Goal: Navigation & Orientation: Find specific page/section

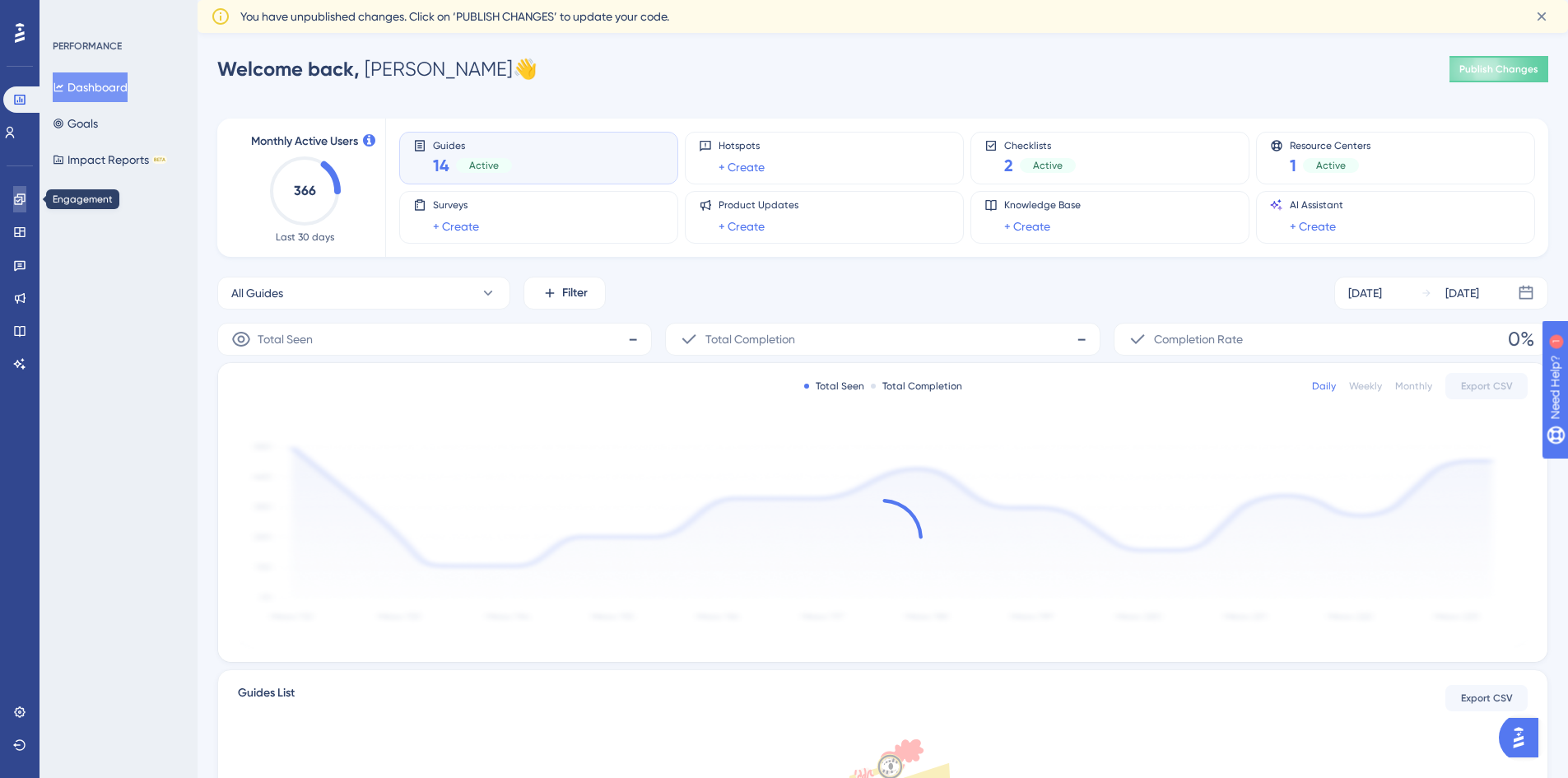
click at [24, 197] on icon at bounding box center [20, 199] width 13 height 13
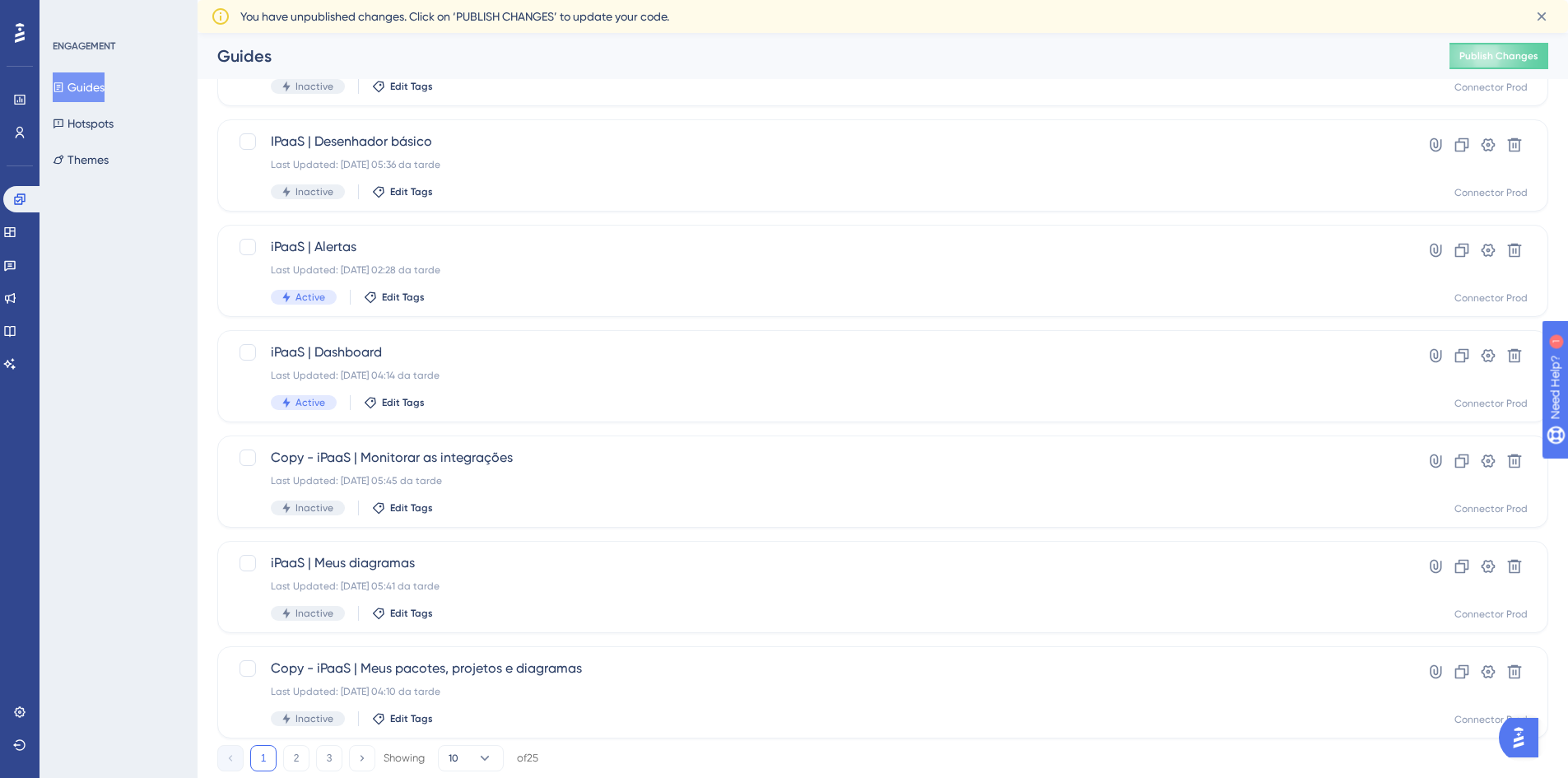
scroll to position [499, 0]
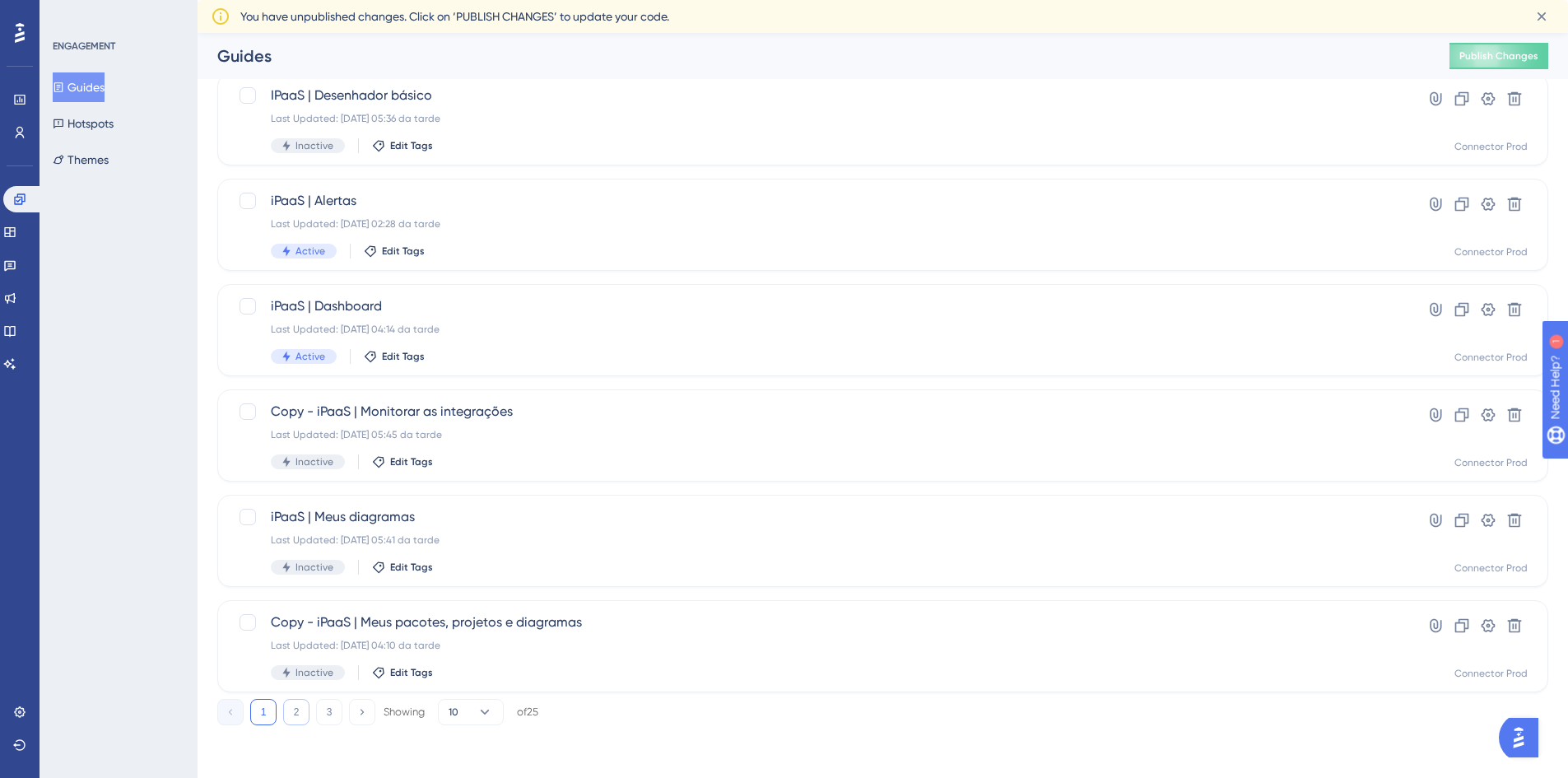
click at [290, 715] on button "2" at bounding box center [296, 712] width 27 height 27
click at [322, 712] on button "3" at bounding box center [330, 712] width 27 height 27
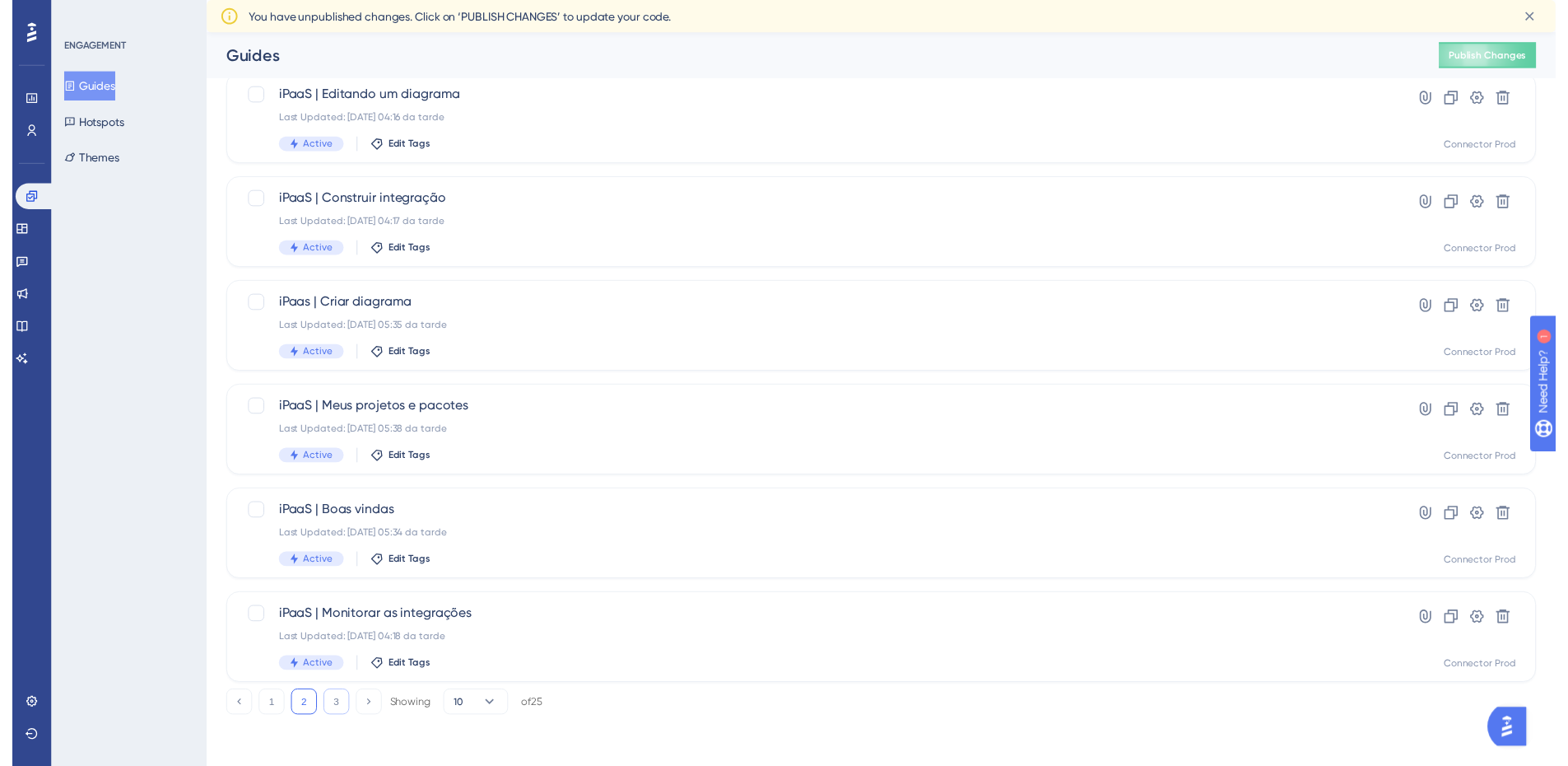
scroll to position [0, 0]
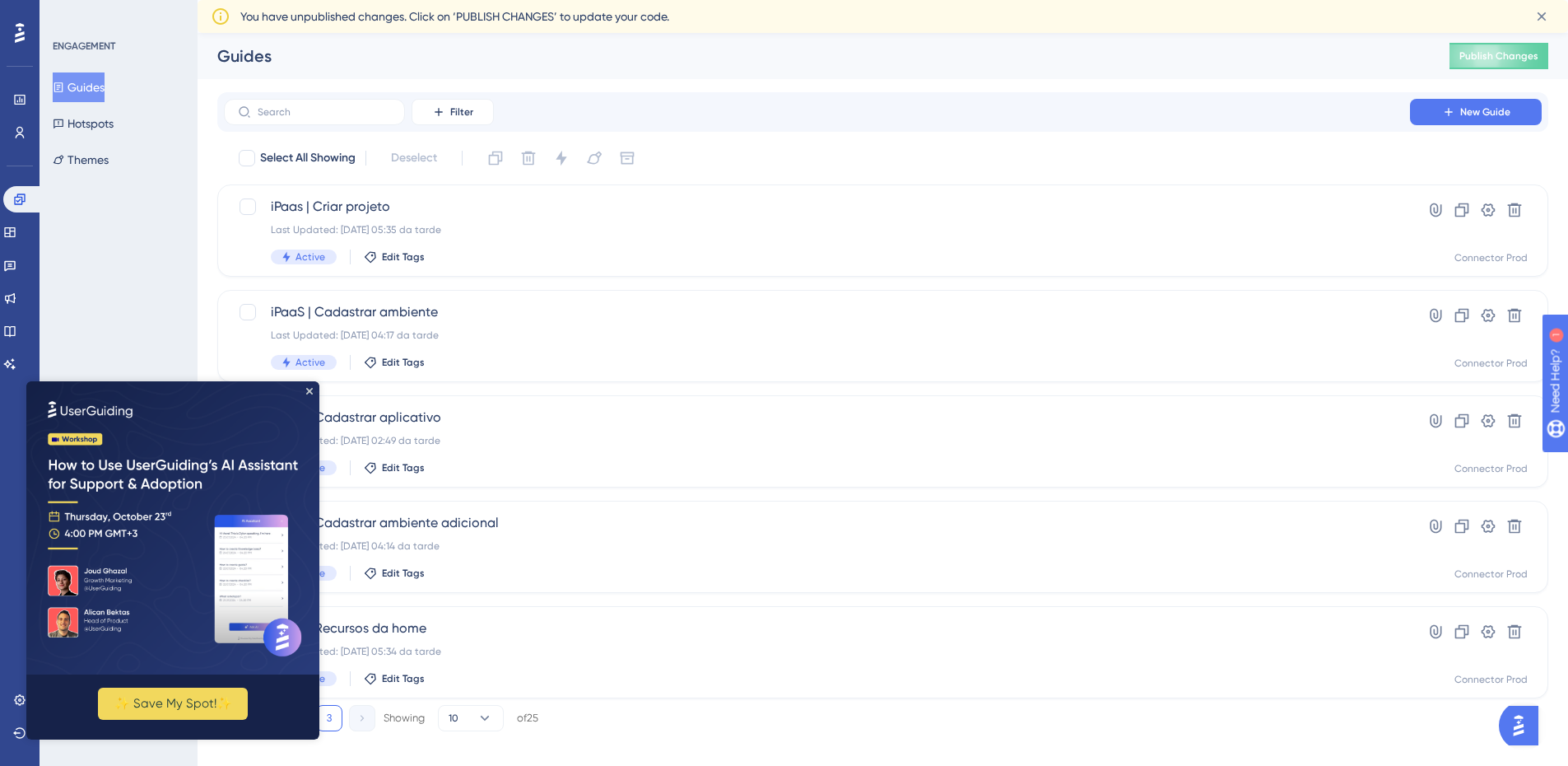
click at [314, 391] on img at bounding box center [173, 528] width 293 height 293
click at [310, 389] on icon "Close Preview" at bounding box center [310, 391] width 7 height 7
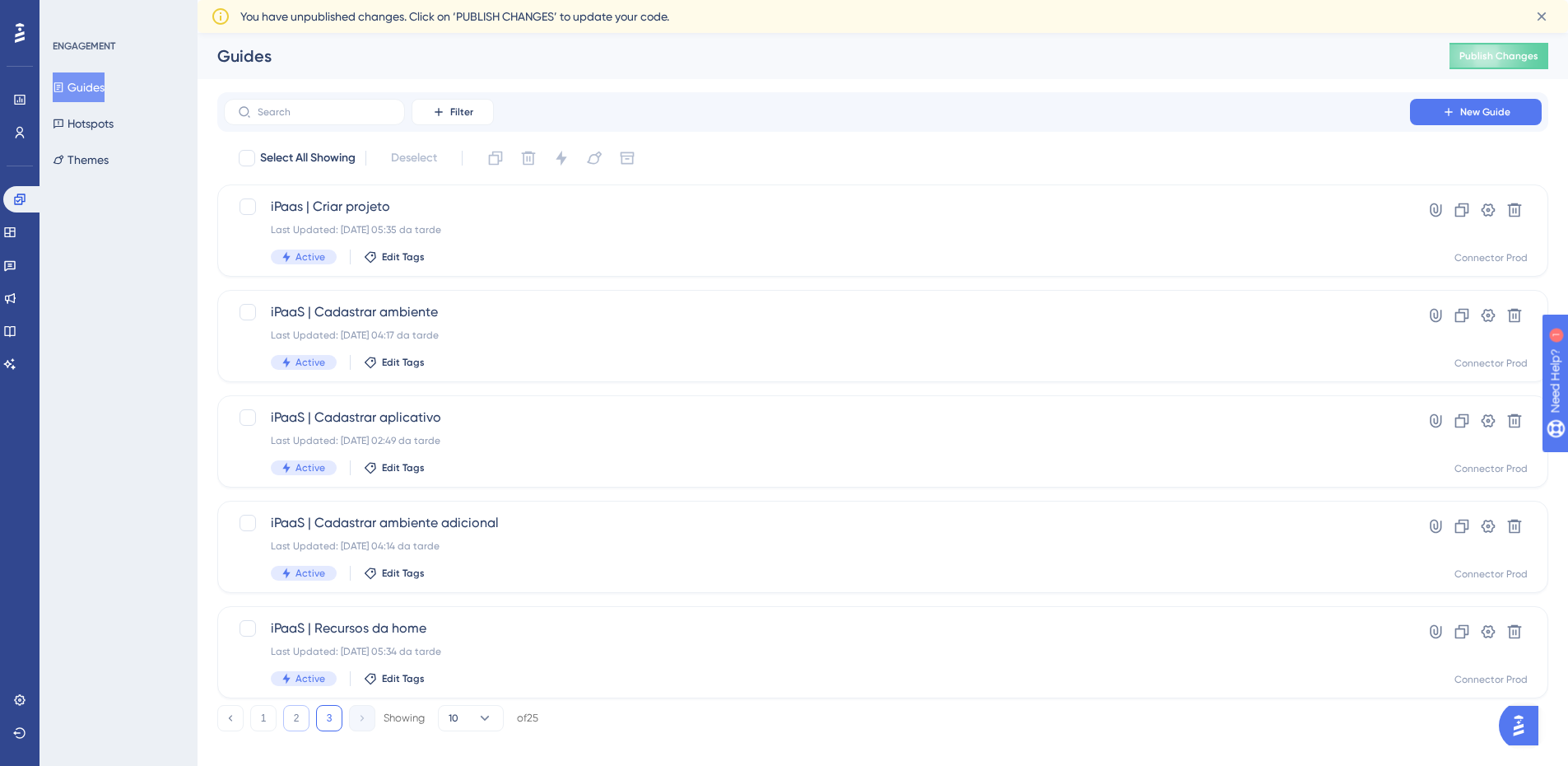
click at [293, 713] on button "2" at bounding box center [296, 719] width 27 height 27
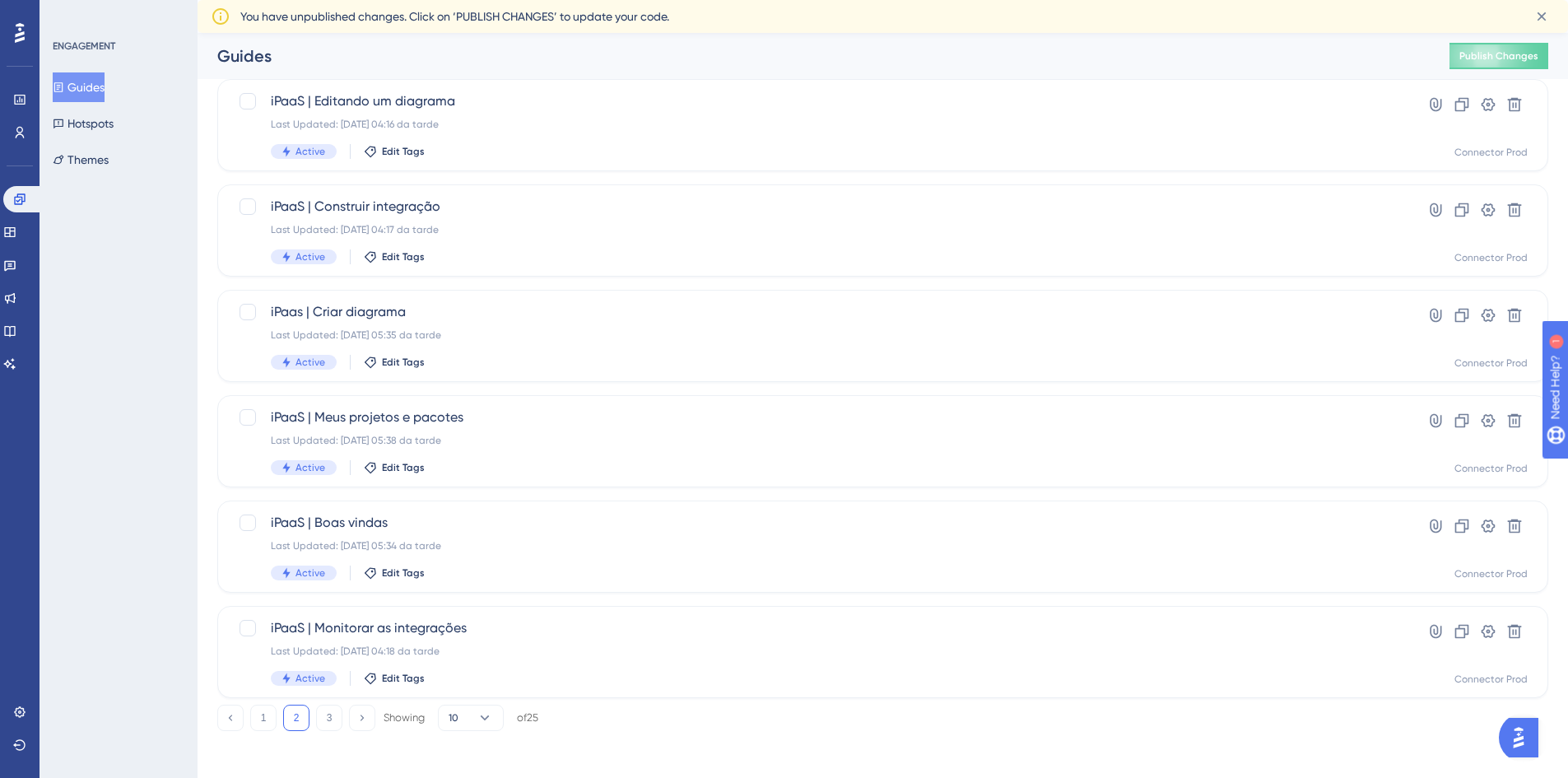
scroll to position [499, 0]
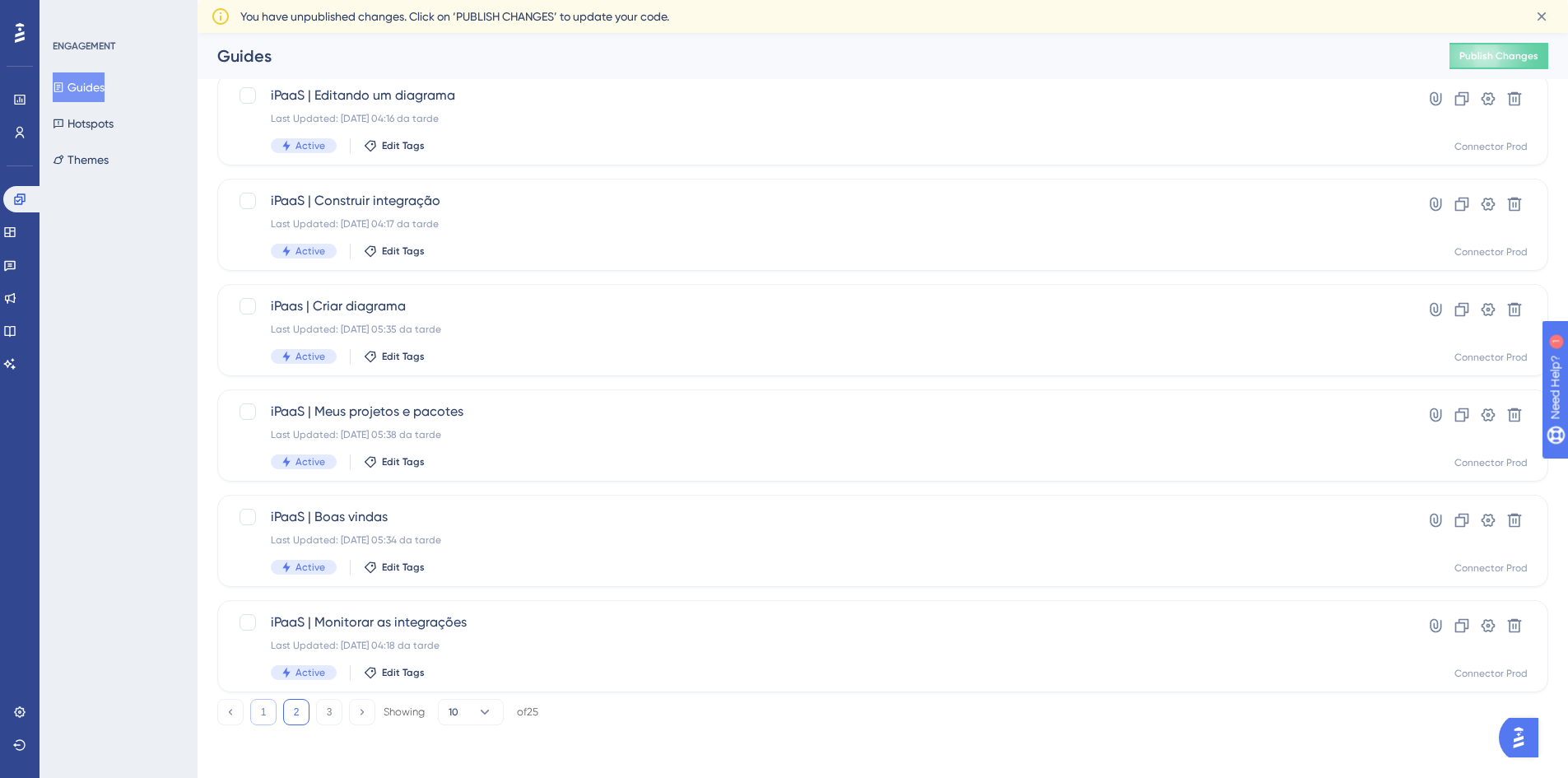
click at [264, 719] on button "1" at bounding box center [264, 712] width 27 height 27
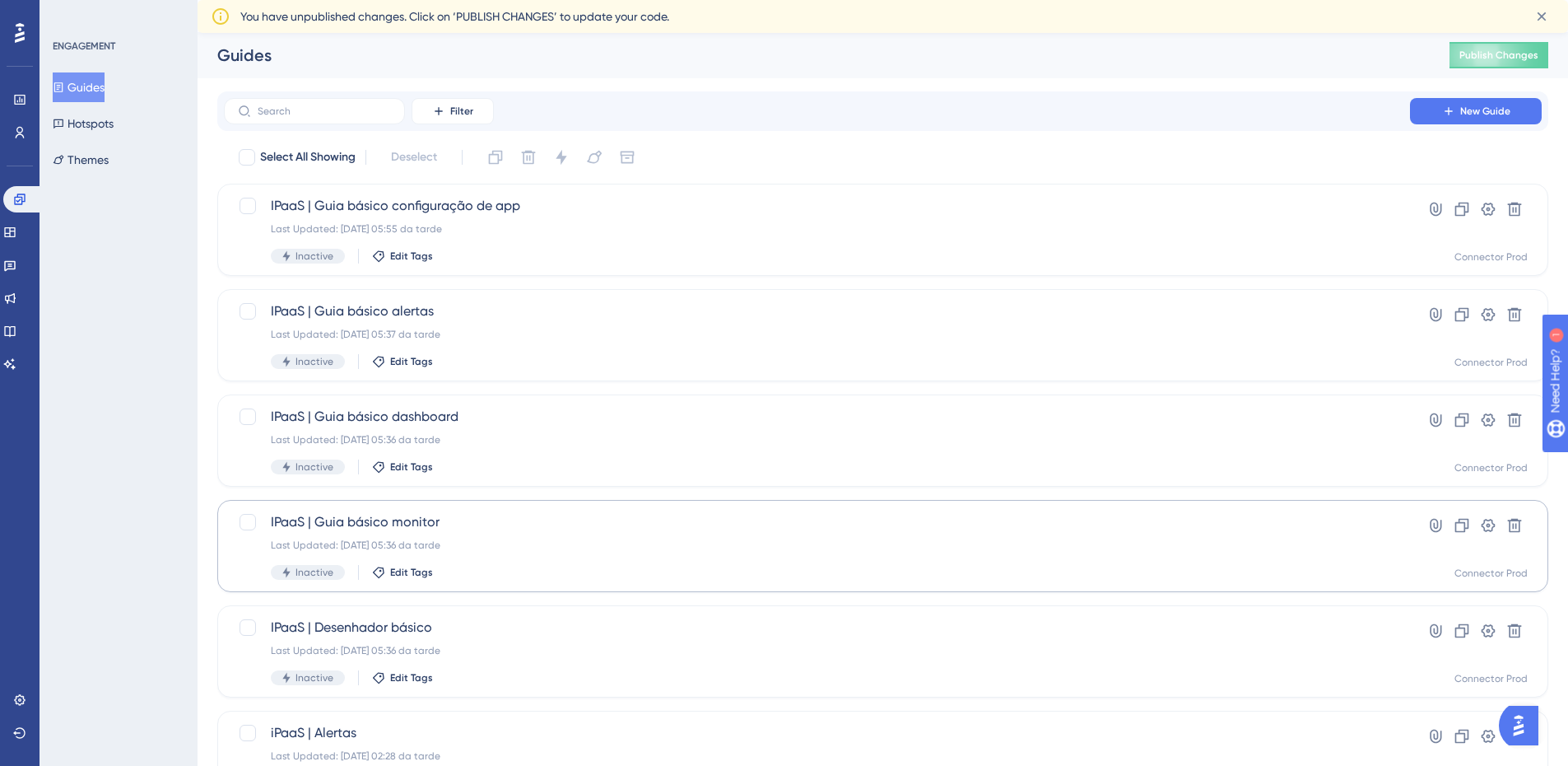
scroll to position [0, 0]
click at [16, 123] on link at bounding box center [20, 132] width 13 height 27
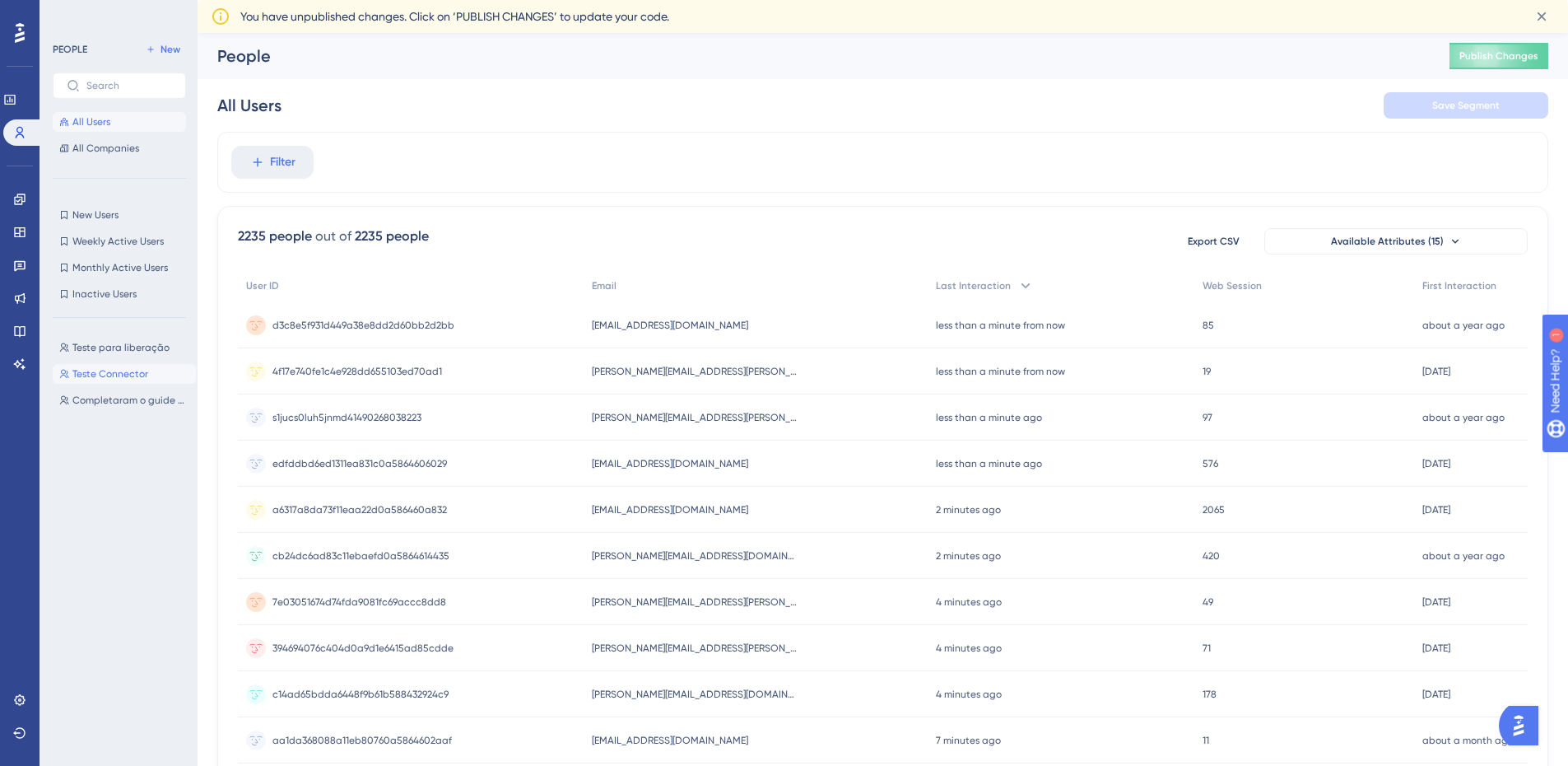
click at [120, 375] on span "Teste Connector" at bounding box center [110, 374] width 76 height 13
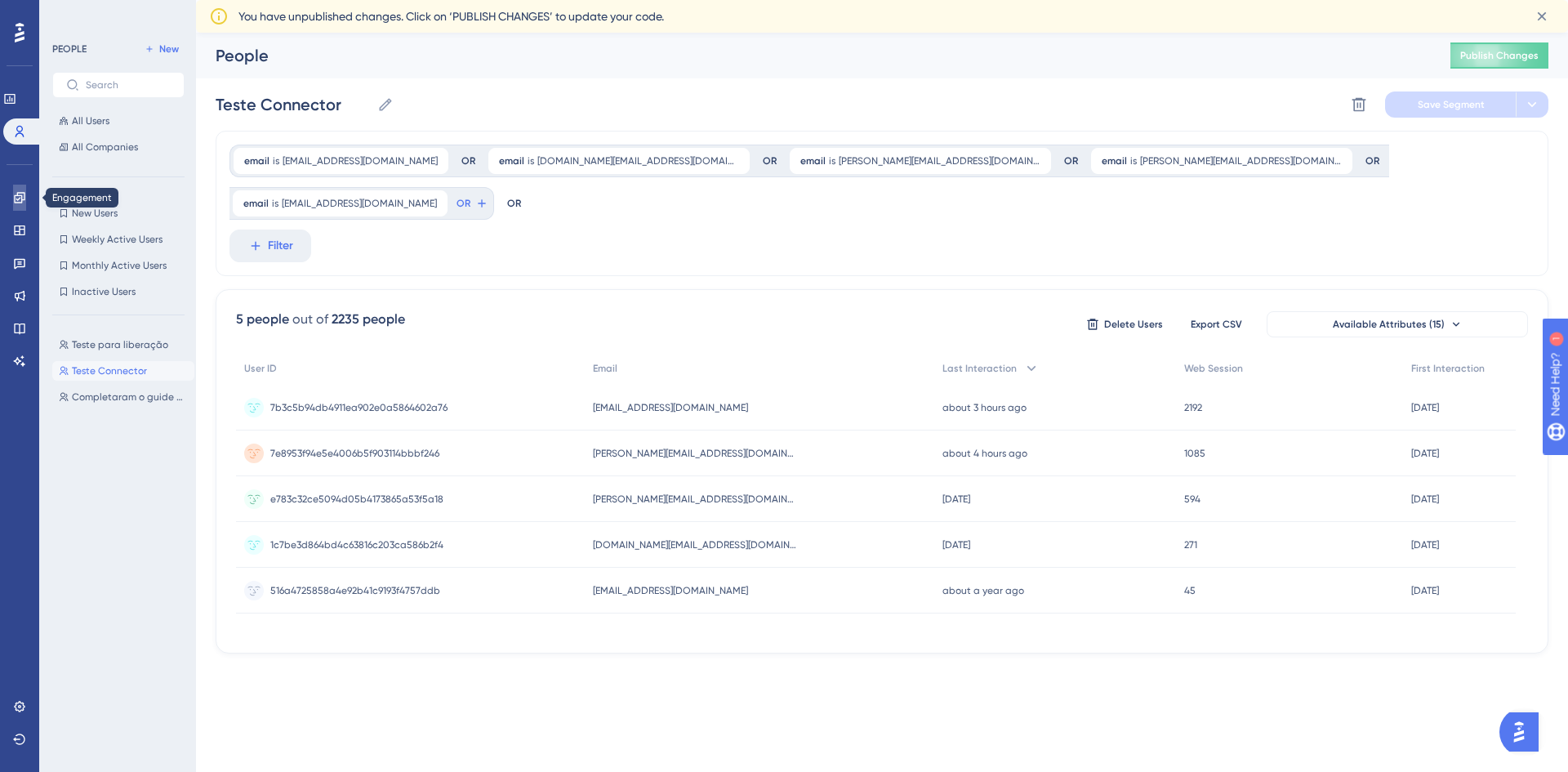
click at [20, 205] on link at bounding box center [20, 198] width 13 height 26
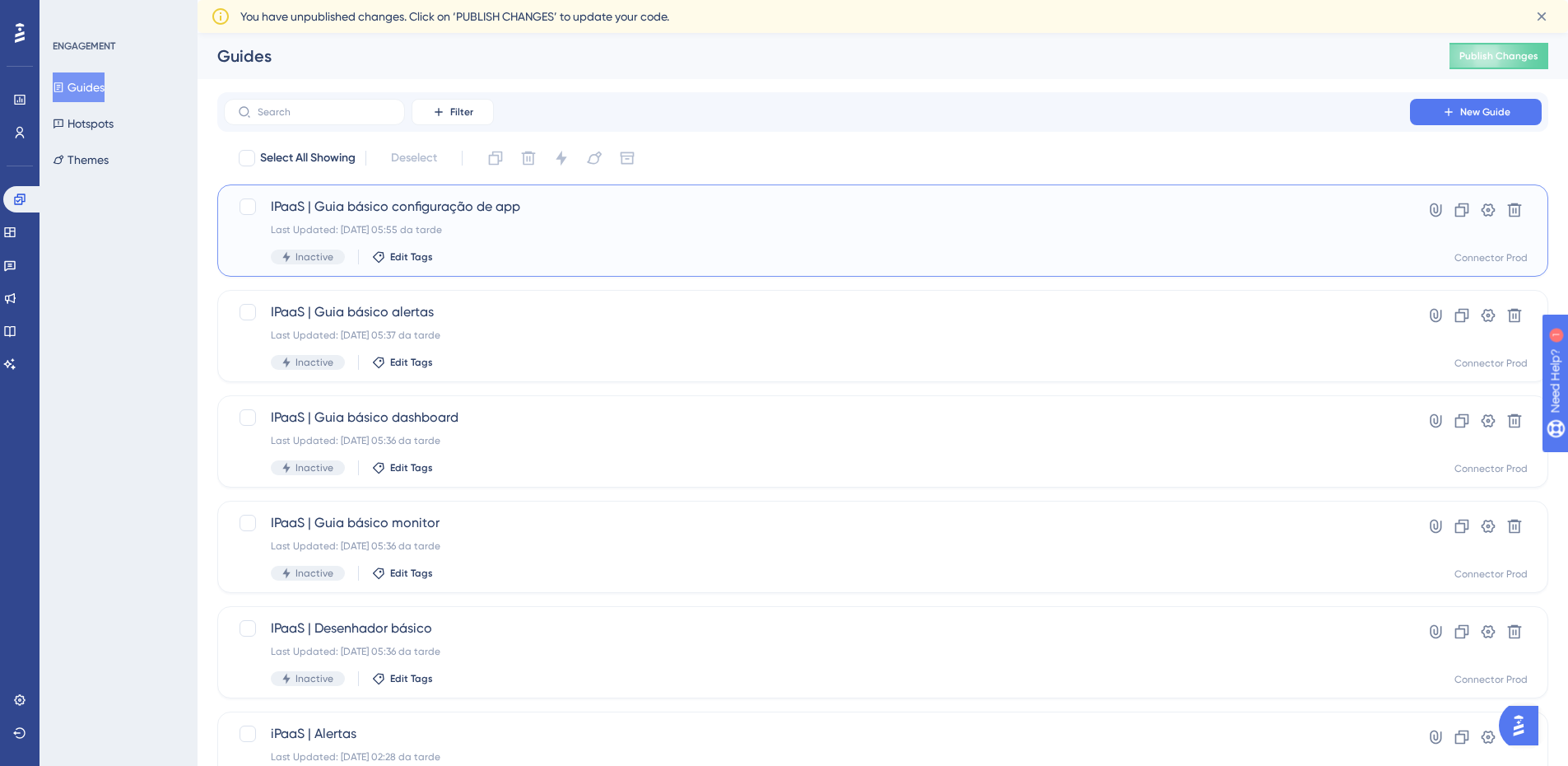
click at [745, 233] on div "Last Updated: 02.10.2025 05:55 da tarde" at bounding box center [816, 230] width 1093 height 13
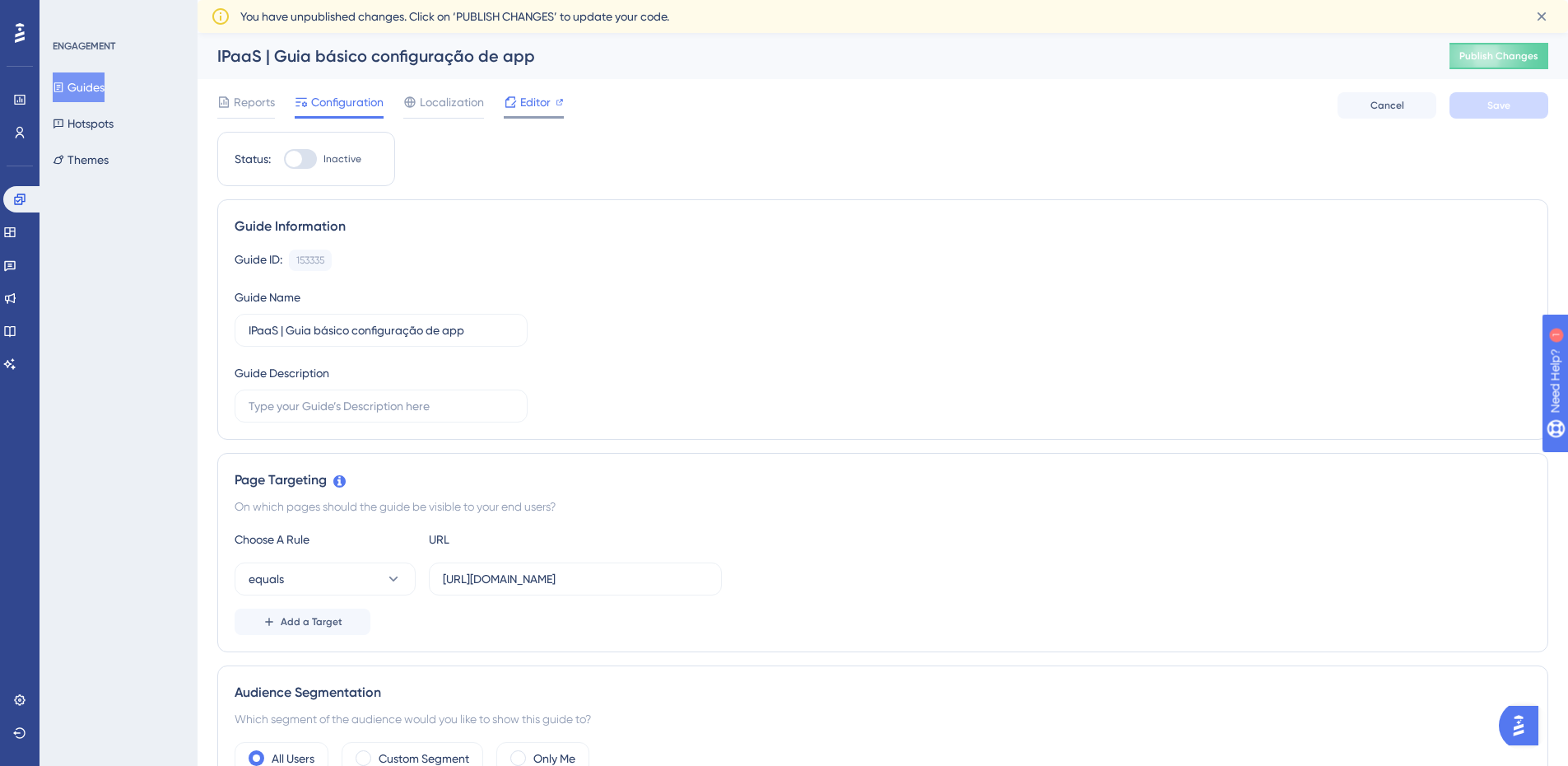
click at [516, 95] on div at bounding box center [510, 102] width 13 height 20
